Goal: Information Seeking & Learning: Learn about a topic

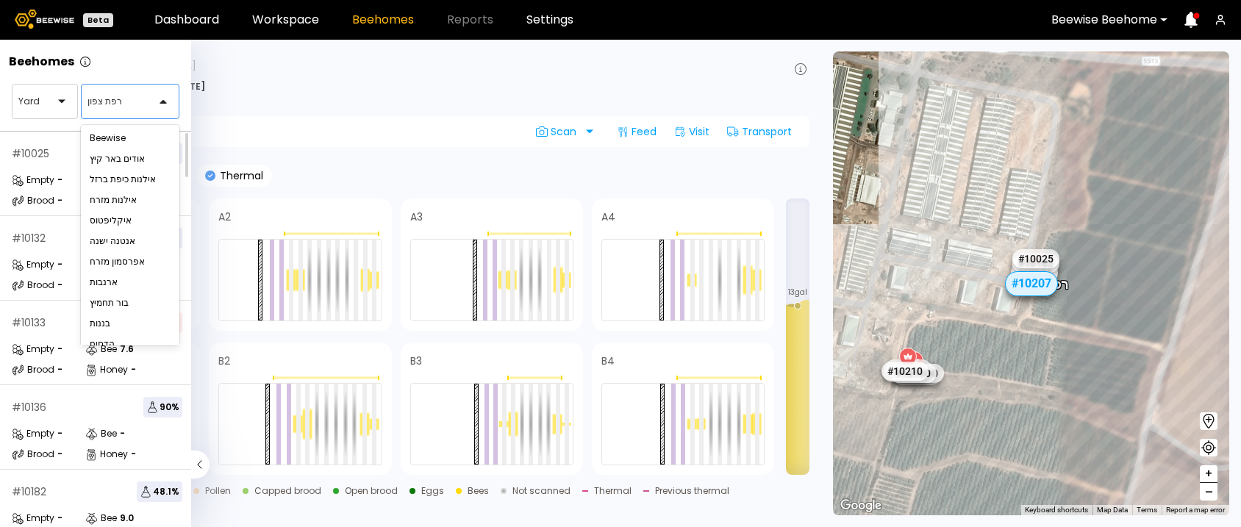
click at [110, 96] on div at bounding box center [124, 101] width 74 height 13
type input "*"
type input "***"
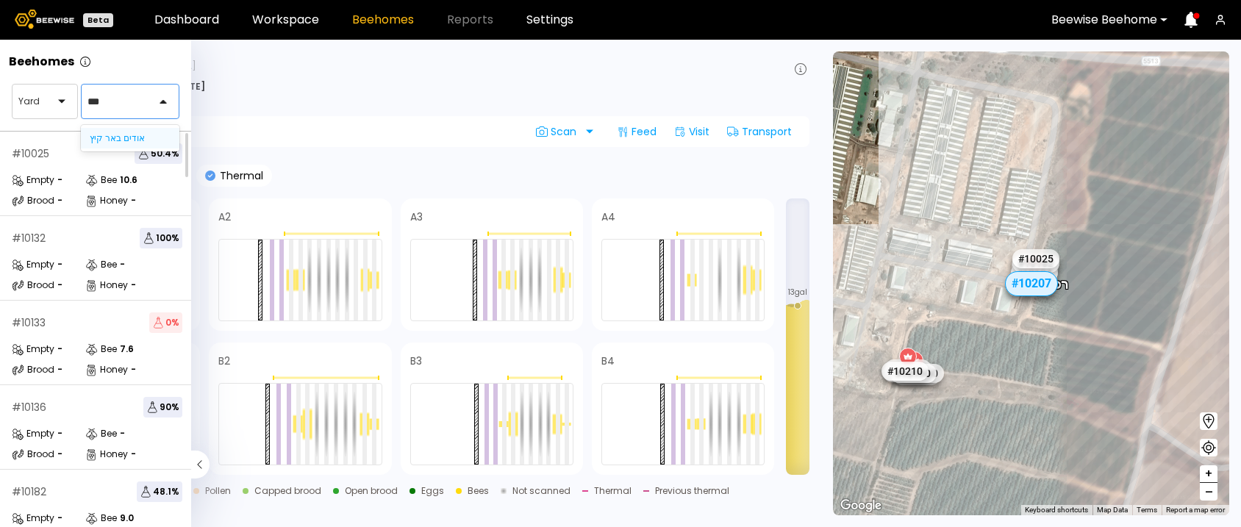
click at [138, 137] on div "אודים באר קיץ" at bounding box center [130, 138] width 81 height 9
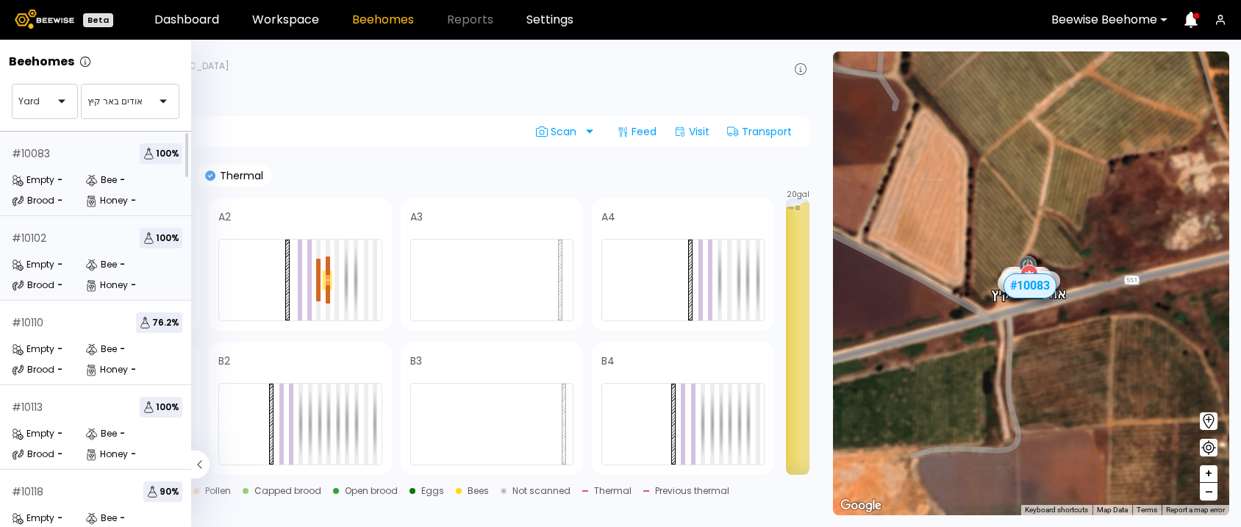
click at [82, 228] on div "# 10102 100 %" at bounding box center [97, 238] width 171 height 21
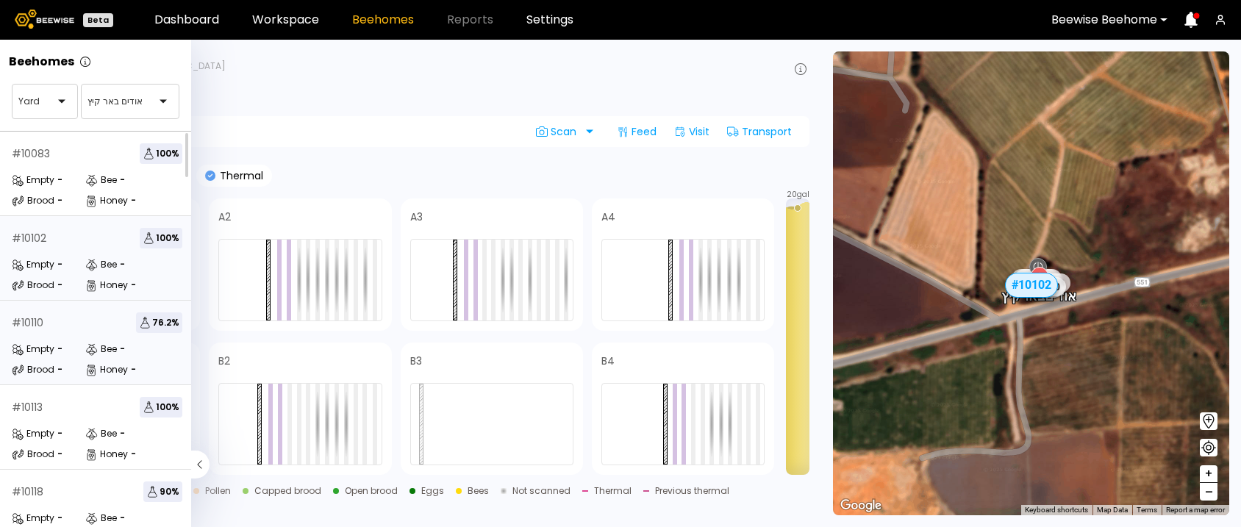
click at [82, 316] on div "# 10110 76.2 %" at bounding box center [97, 322] width 171 height 21
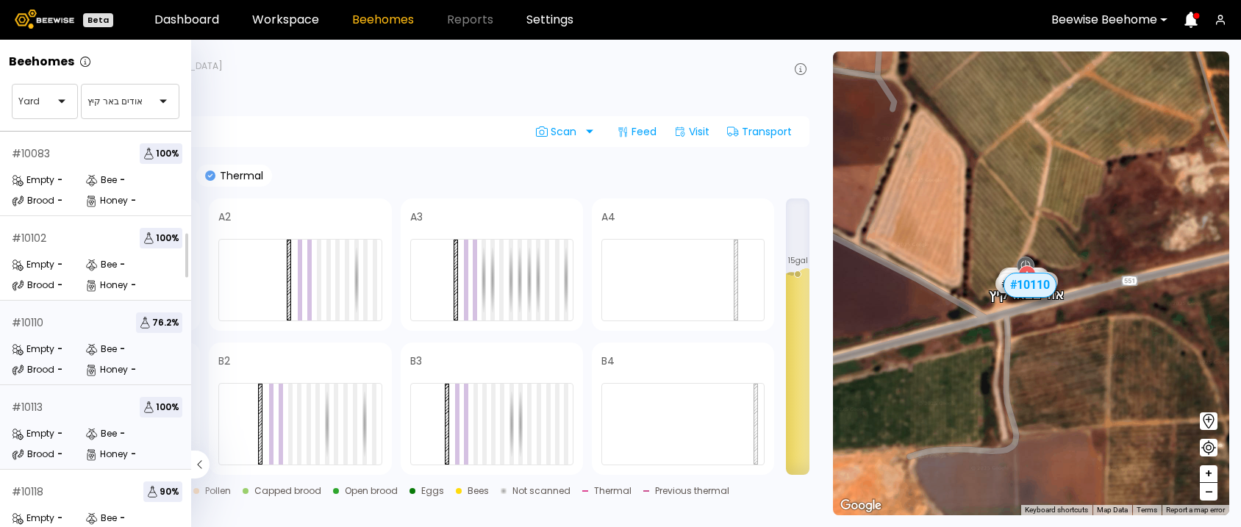
scroll to position [135, 0]
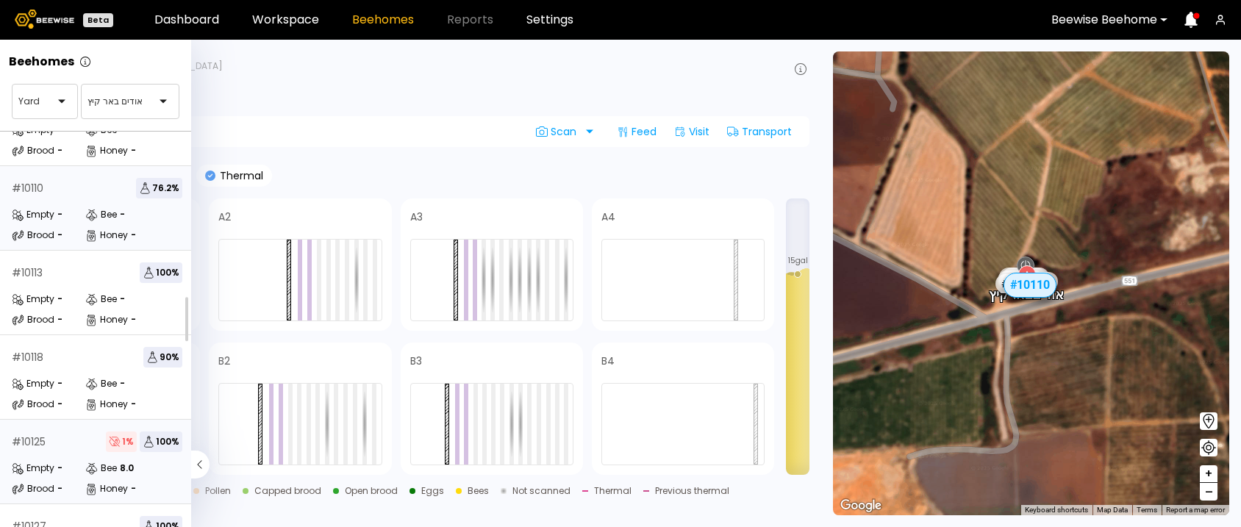
click at [52, 455] on div "# 10125 1 % 100 % Empty - Bee 8.0 Brood - Honey -" at bounding box center [97, 462] width 194 height 85
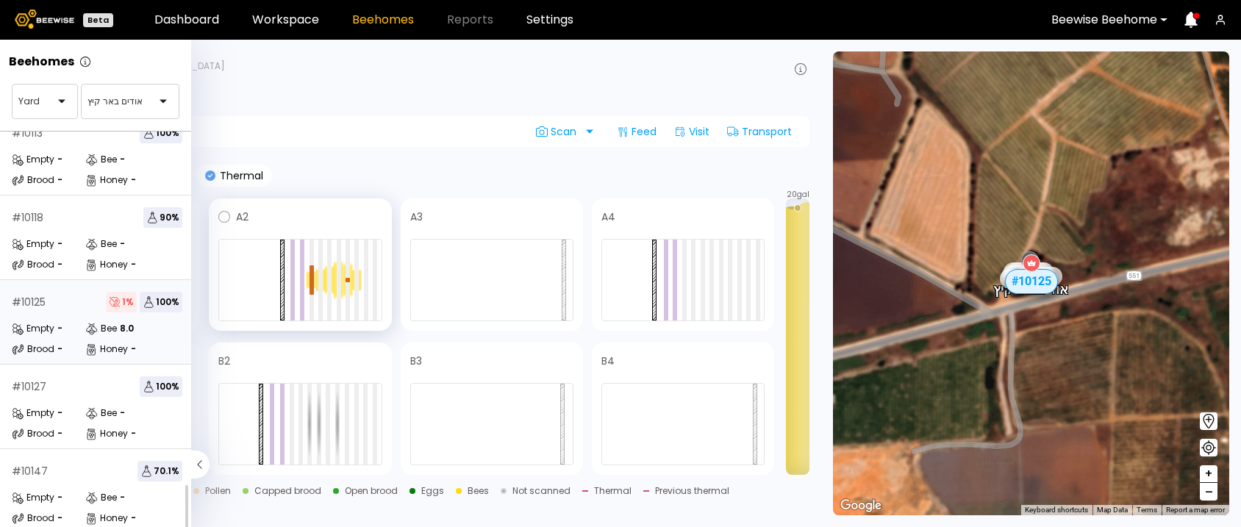
scroll to position [248, 0]
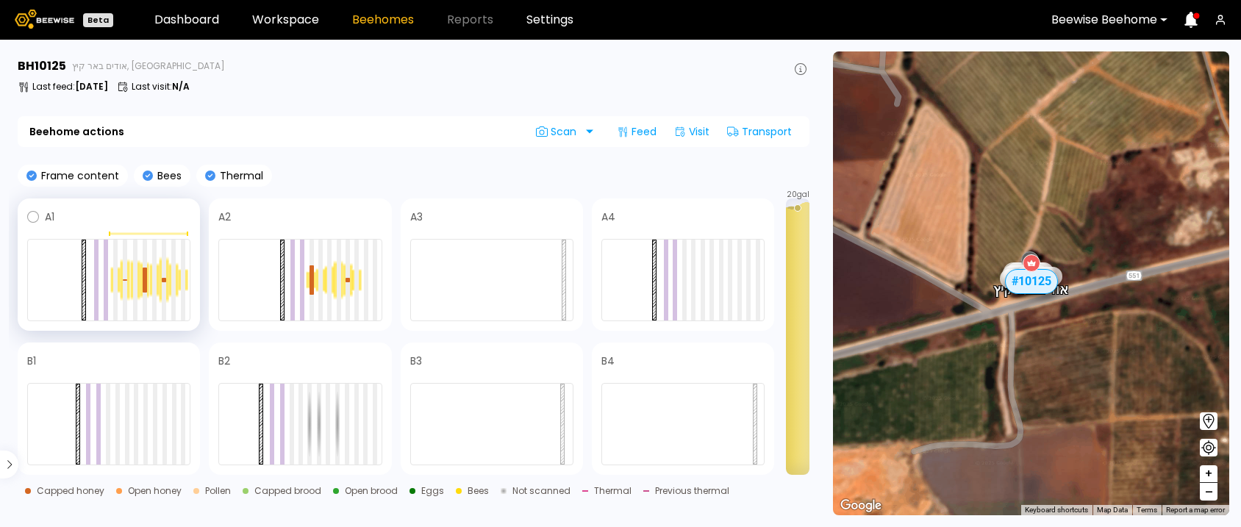
click at [131, 272] on div at bounding box center [136, 279] width 10 height 41
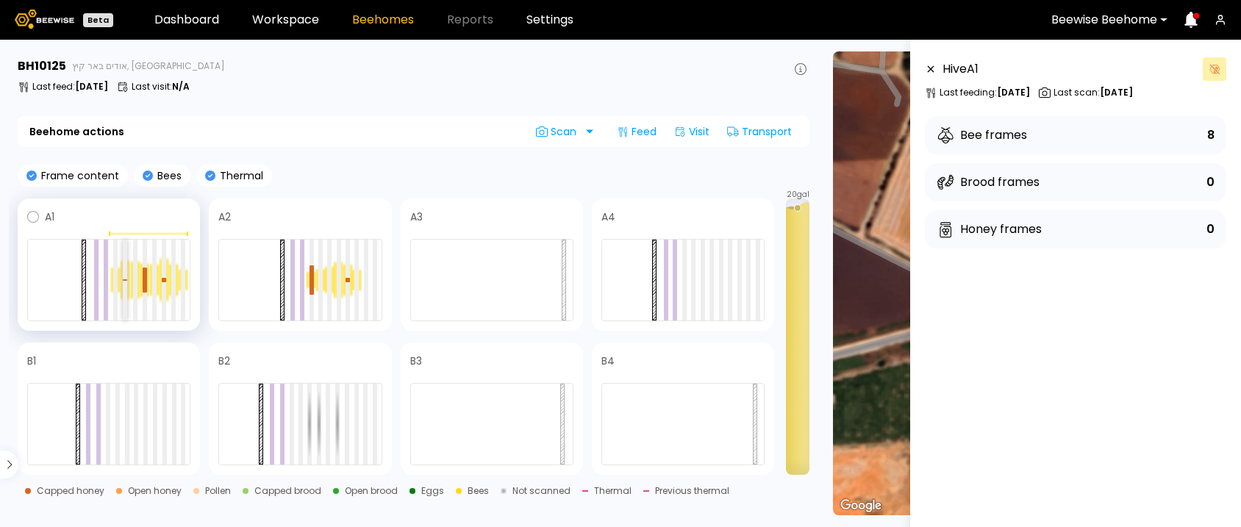
click at [123, 277] on div at bounding box center [125, 280] width 4 height 81
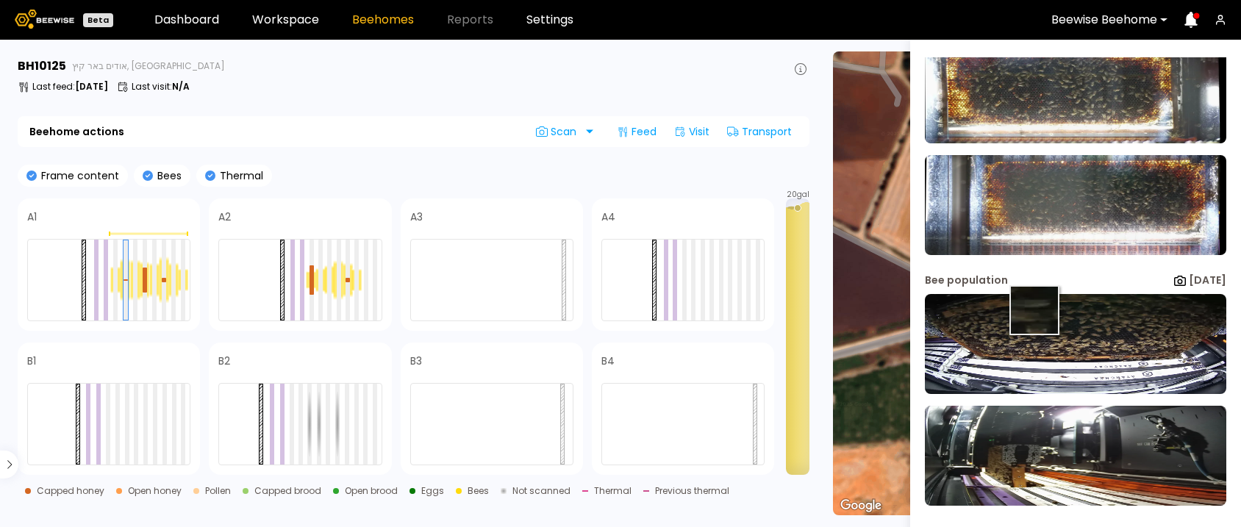
scroll to position [179, 0]
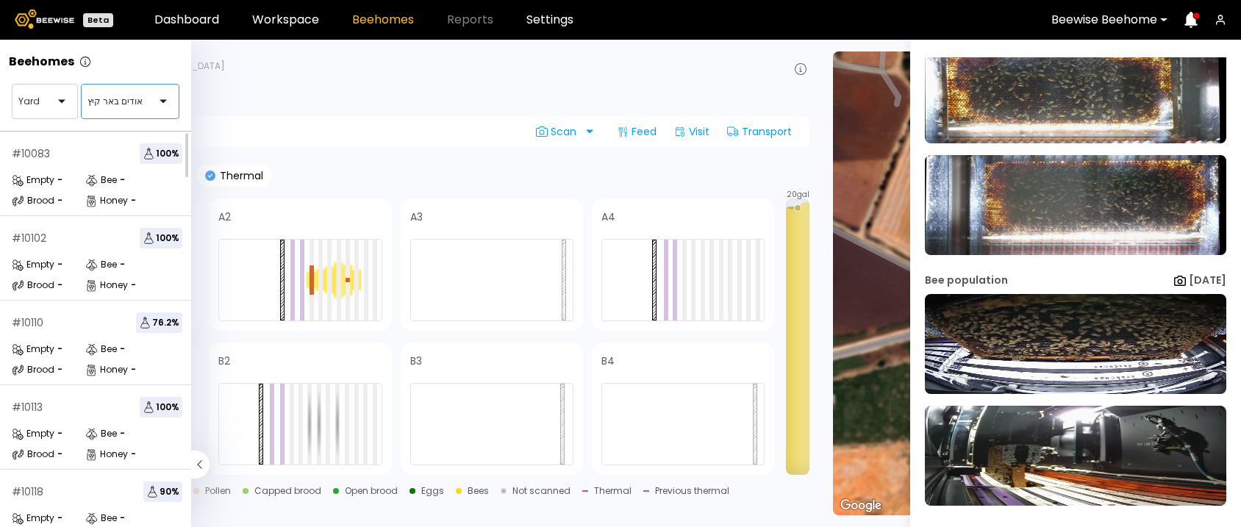
click at [121, 112] on div "אודים באר קיץ" at bounding box center [124, 102] width 85 height 34
type input "*"
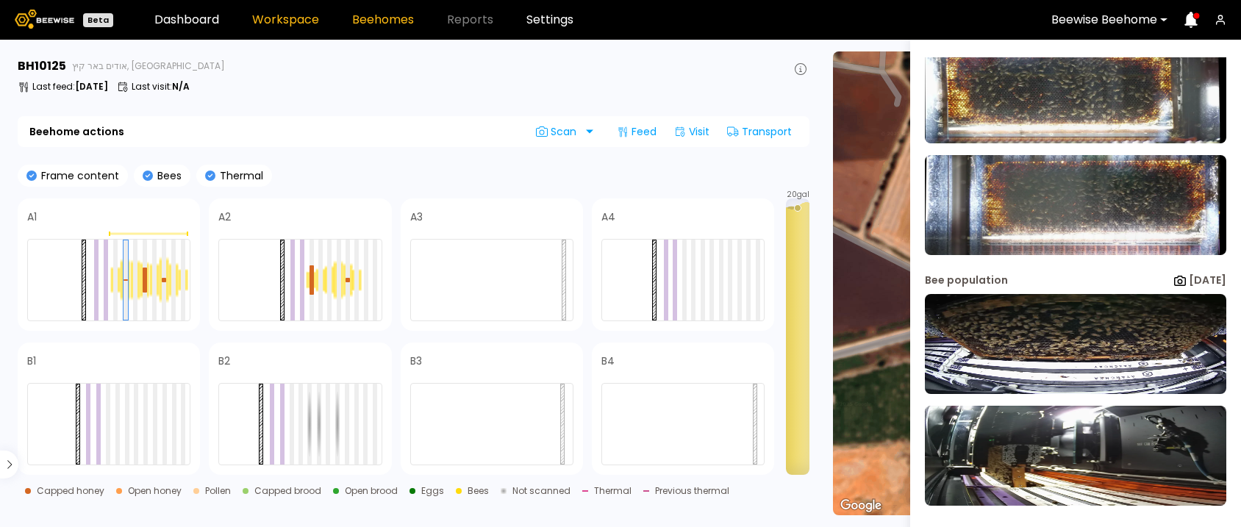
click at [262, 18] on link "Workspace" at bounding box center [285, 20] width 67 height 12
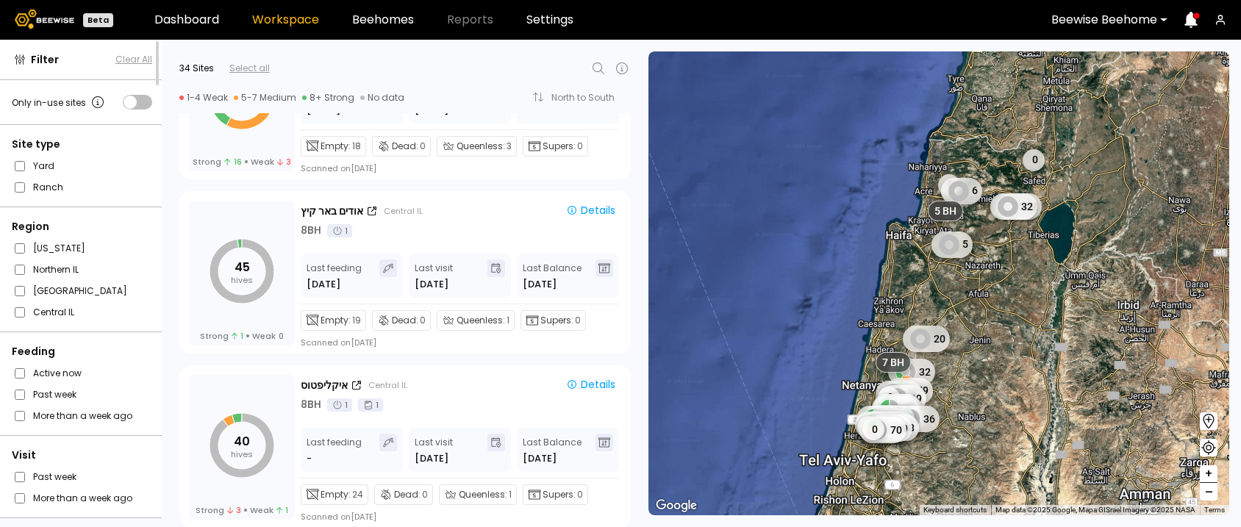
scroll to position [4216, 0]
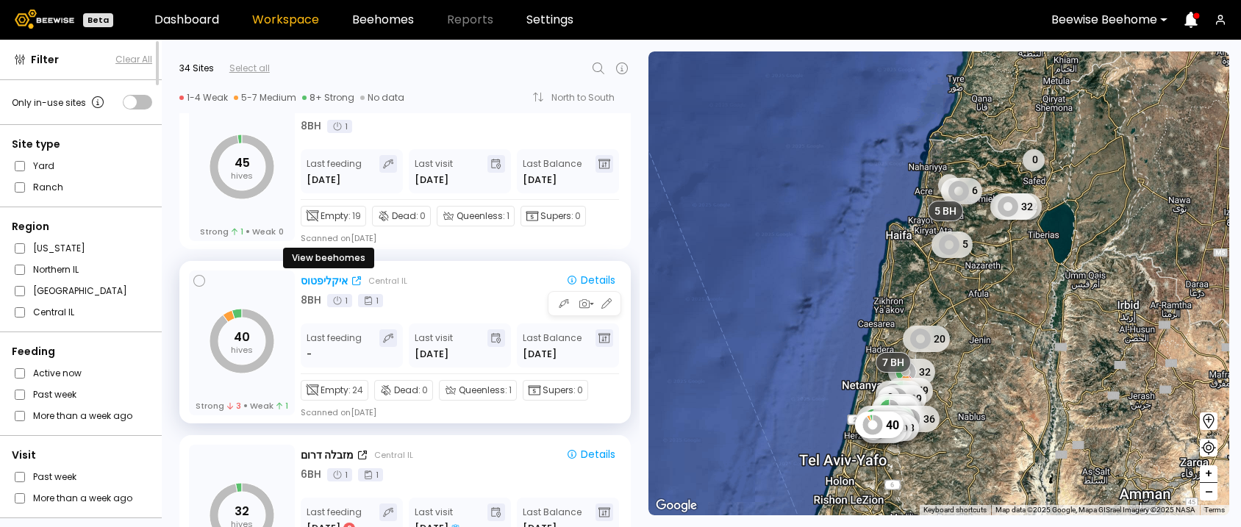
click at [312, 285] on div "איקליפטוס" at bounding box center [324, 280] width 47 height 15
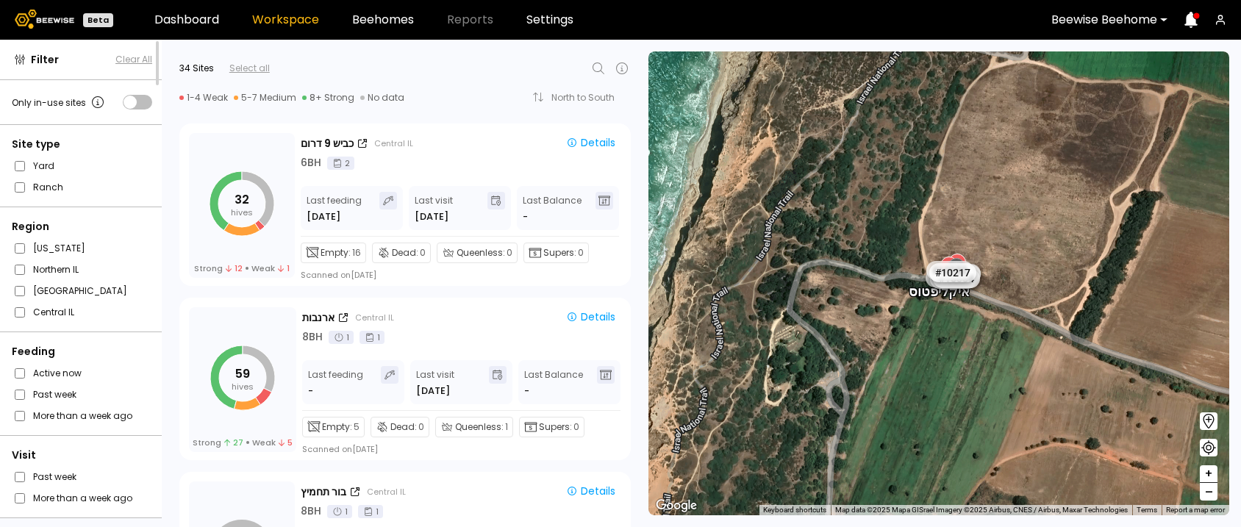
scroll to position [1238, 0]
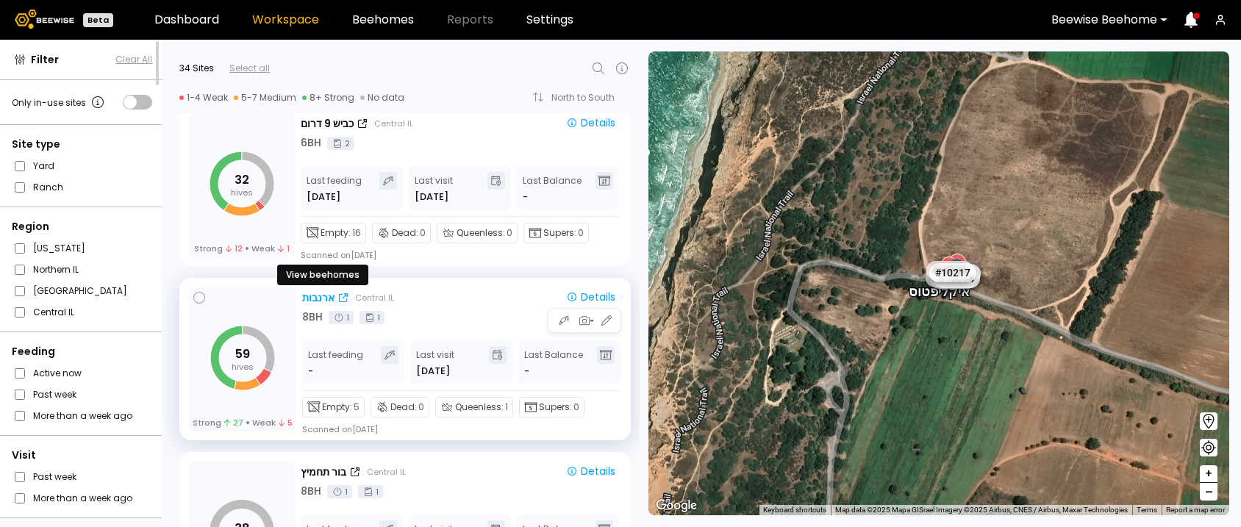
click at [322, 290] on div "ארנבות" at bounding box center [318, 297] width 32 height 15
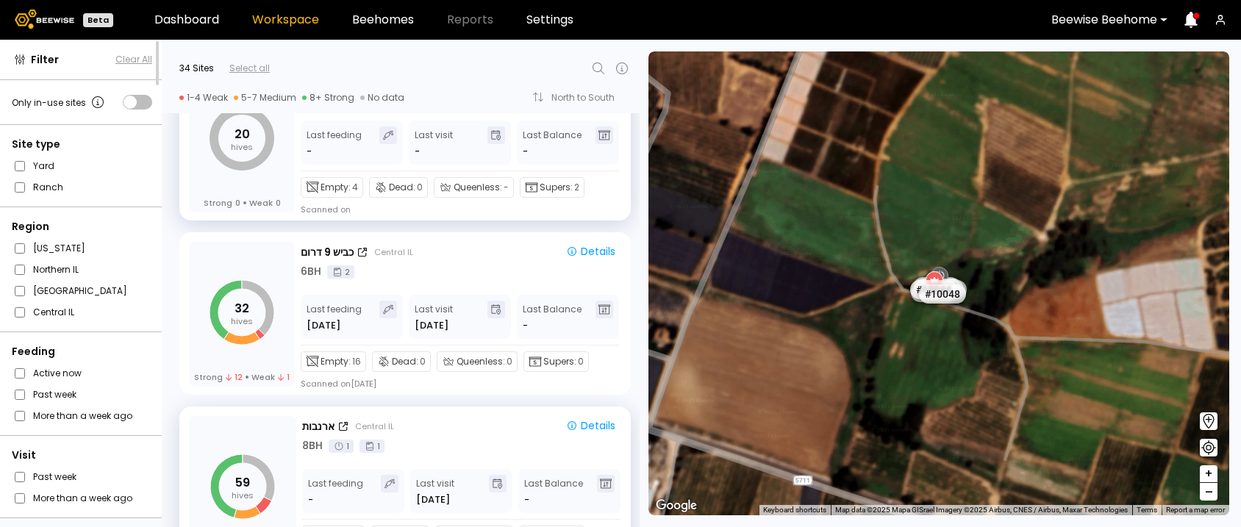
scroll to position [1079, 0]
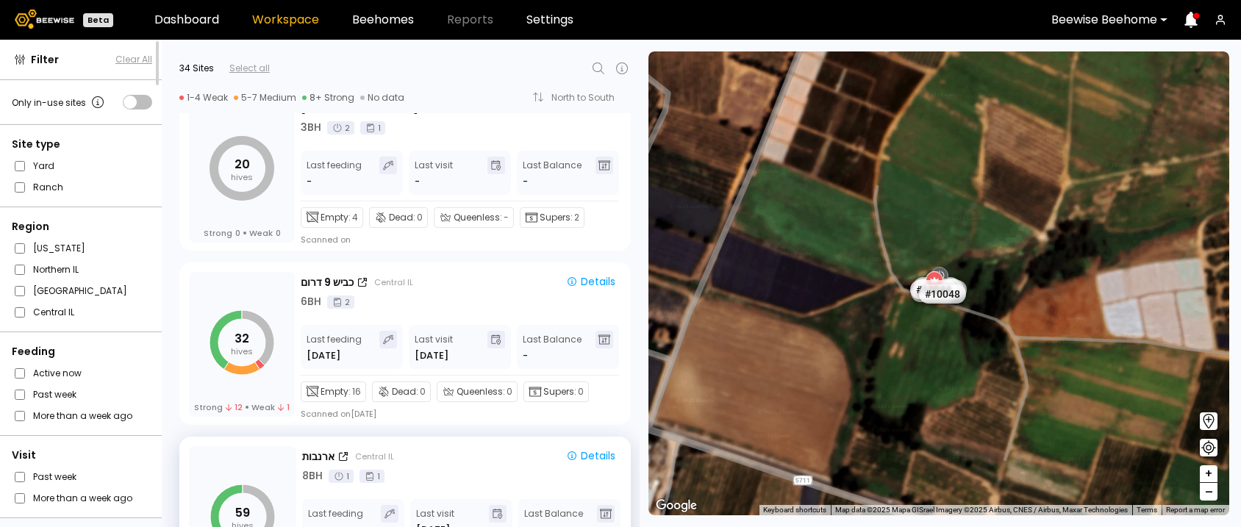
click at [596, 74] on icon at bounding box center [599, 69] width 18 height 18
type input "***"
click at [334, 96] on div "שמורה מזרח" at bounding box center [444, 106] width 320 height 21
click at [317, 98] on div "שמורה מזרח" at bounding box center [444, 106] width 320 height 21
click at [311, 102] on div "שמורה מזרח" at bounding box center [444, 106] width 302 height 9
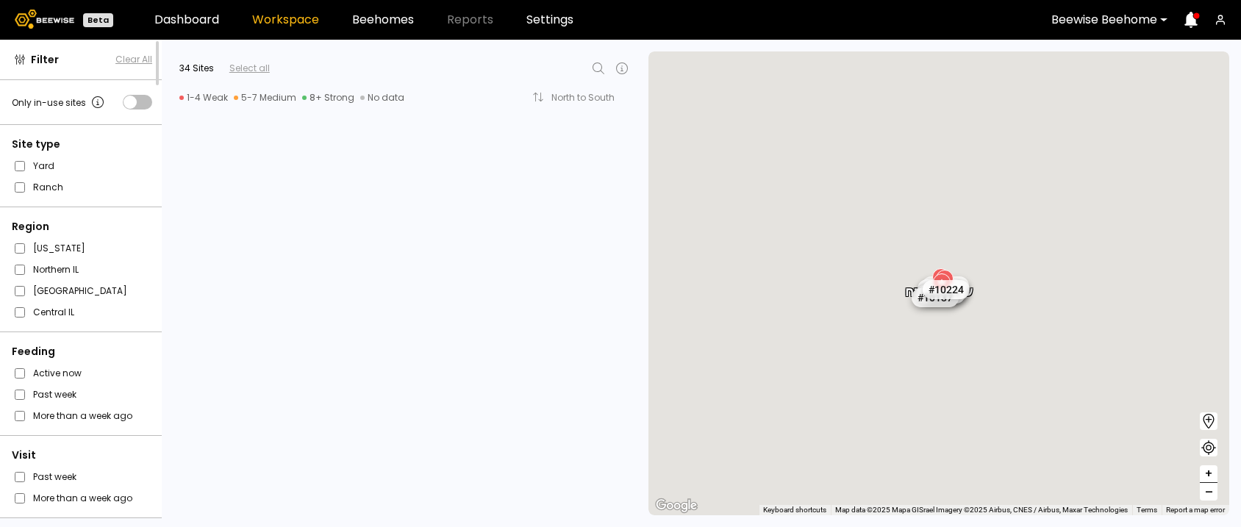
scroll to position [3887, 0]
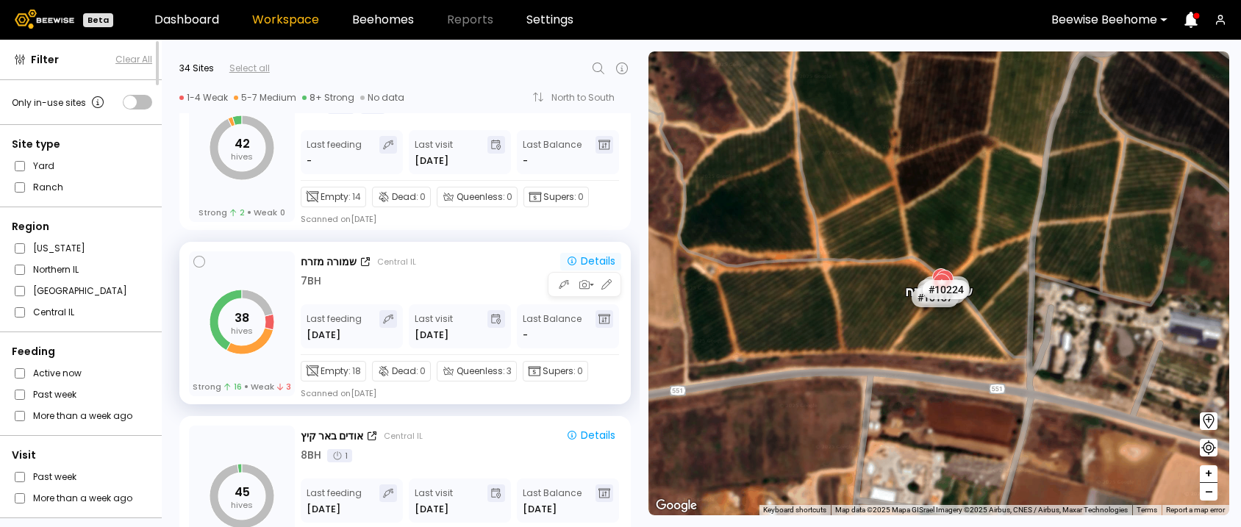
click at [582, 257] on div "Details" at bounding box center [590, 260] width 49 height 13
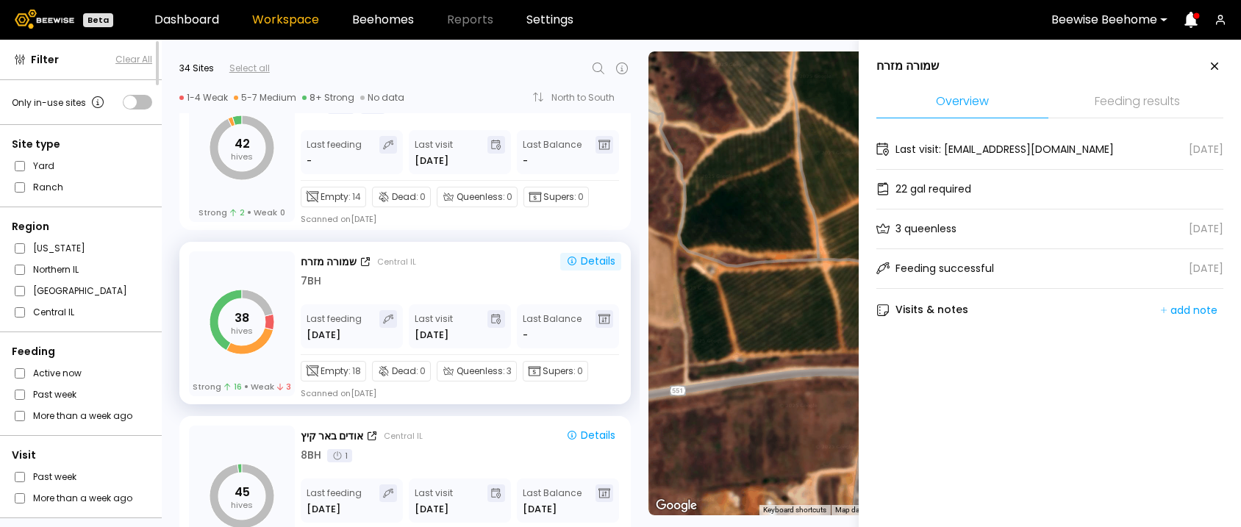
click at [1136, 97] on li "Feeding results" at bounding box center [1137, 103] width 172 height 32
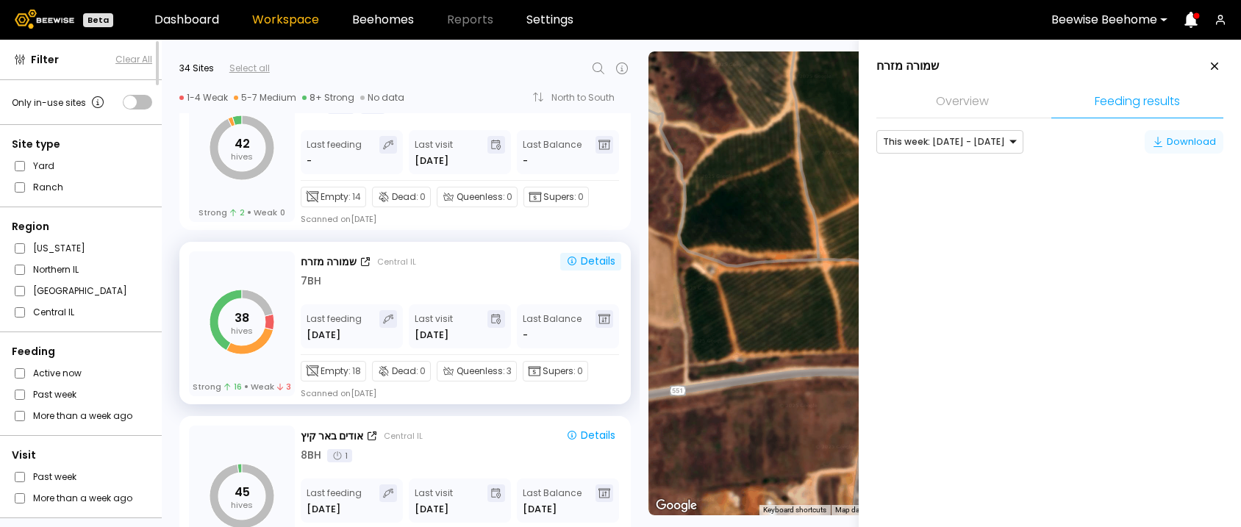
click at [1162, 142] on div "Download" at bounding box center [1184, 142] width 64 height 15
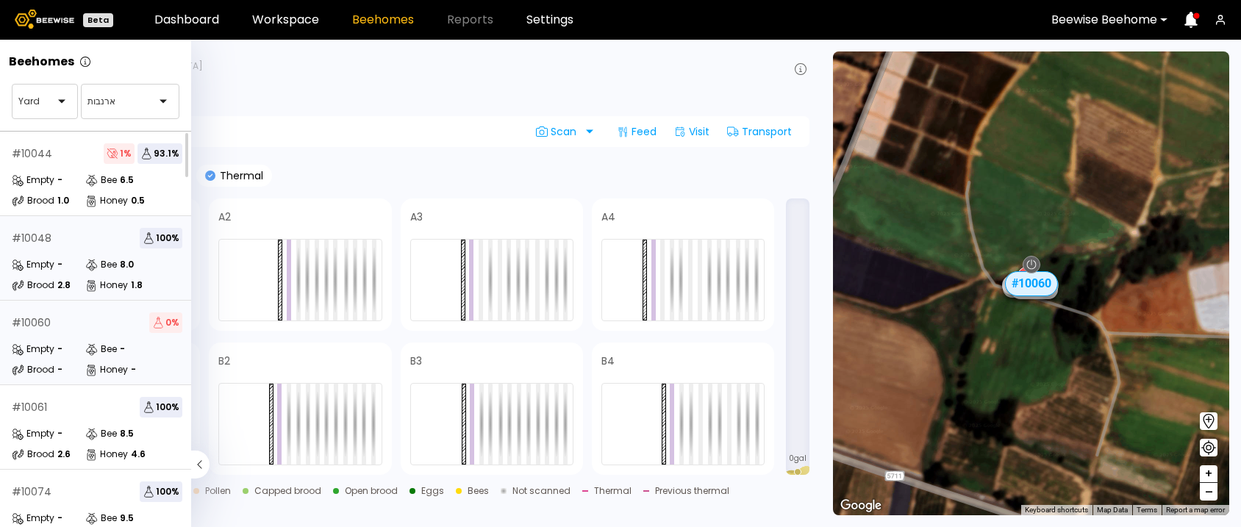
click at [91, 231] on div "# 10048 100 %" at bounding box center [97, 238] width 171 height 21
